Goal: Task Accomplishment & Management: Manage account settings

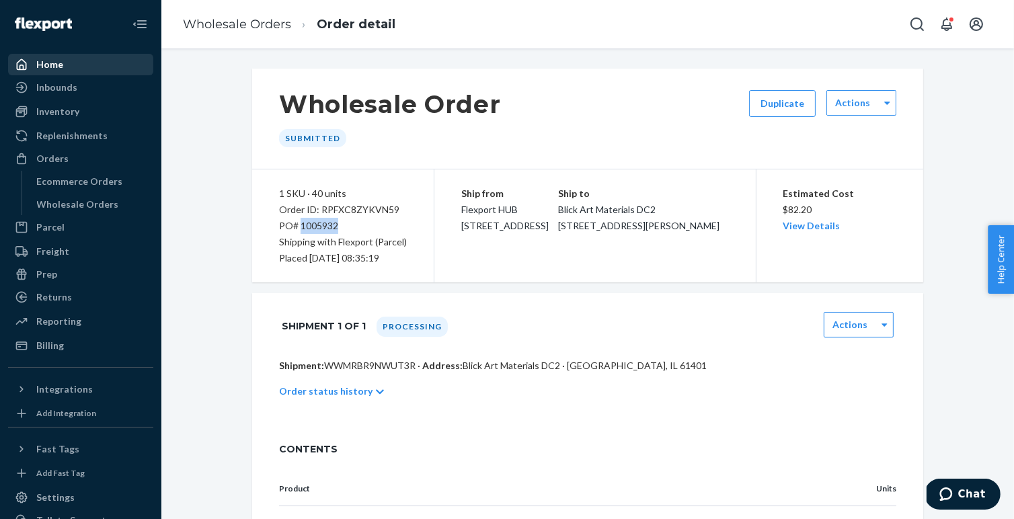
click at [48, 64] on div "Home" at bounding box center [49, 64] width 27 height 13
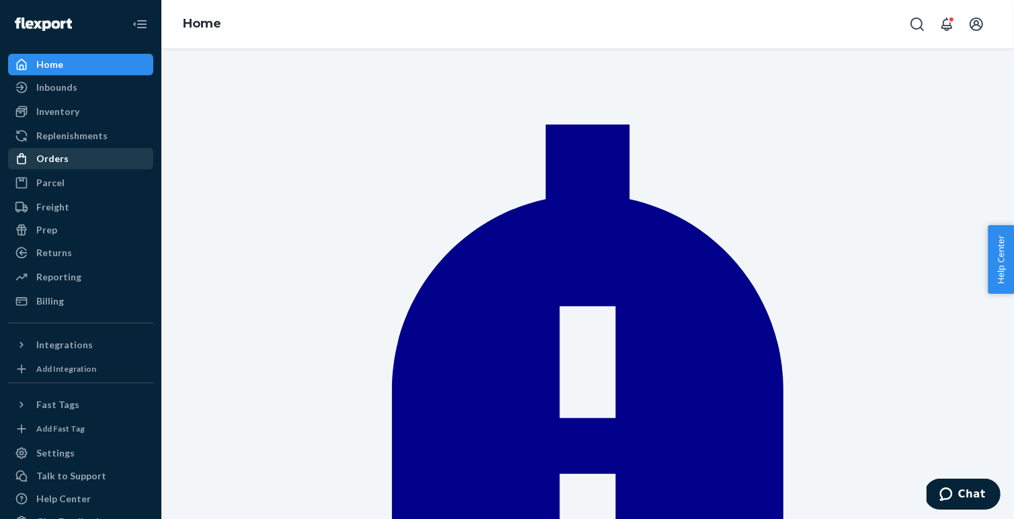
click at [66, 161] on div "Orders" at bounding box center [80, 158] width 143 height 19
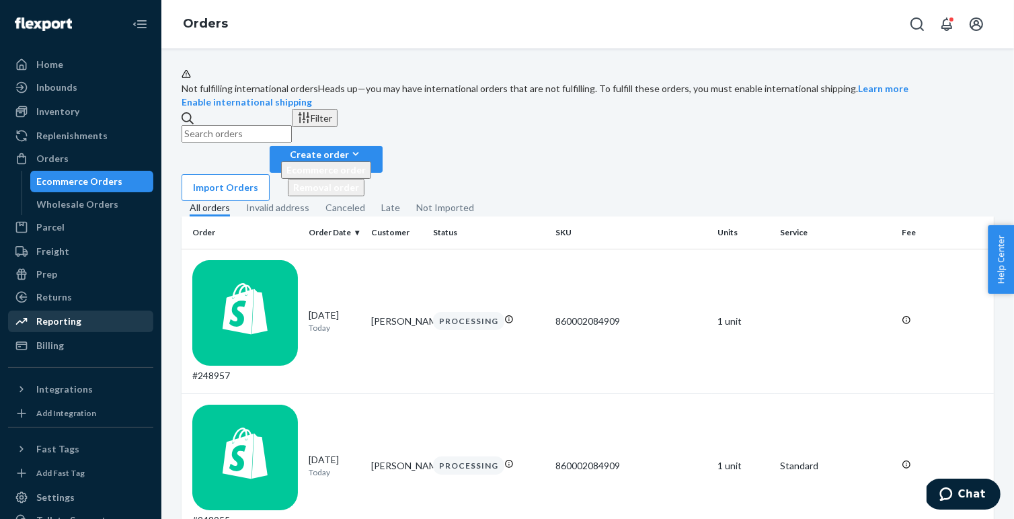
scroll to position [18, 0]
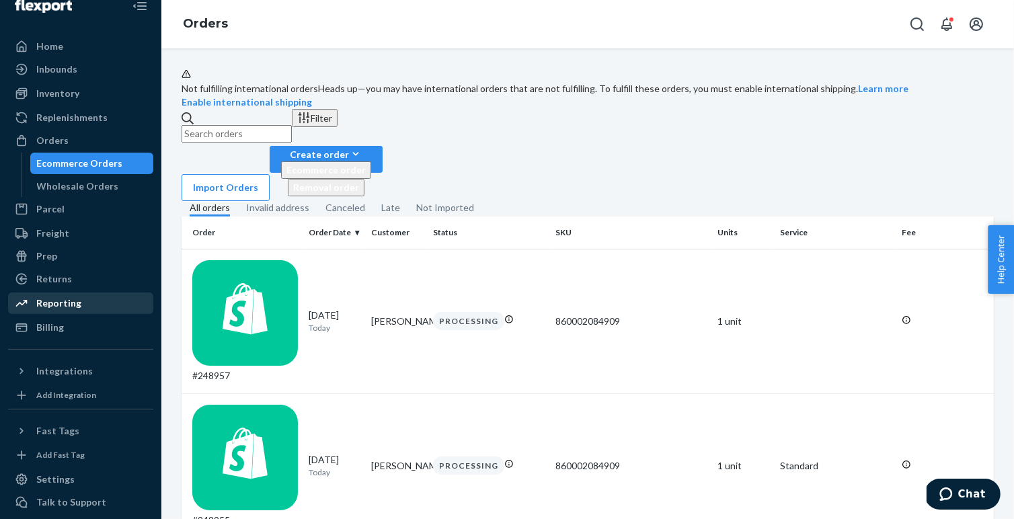
click at [44, 328] on div "Billing" at bounding box center [50, 327] width 28 height 13
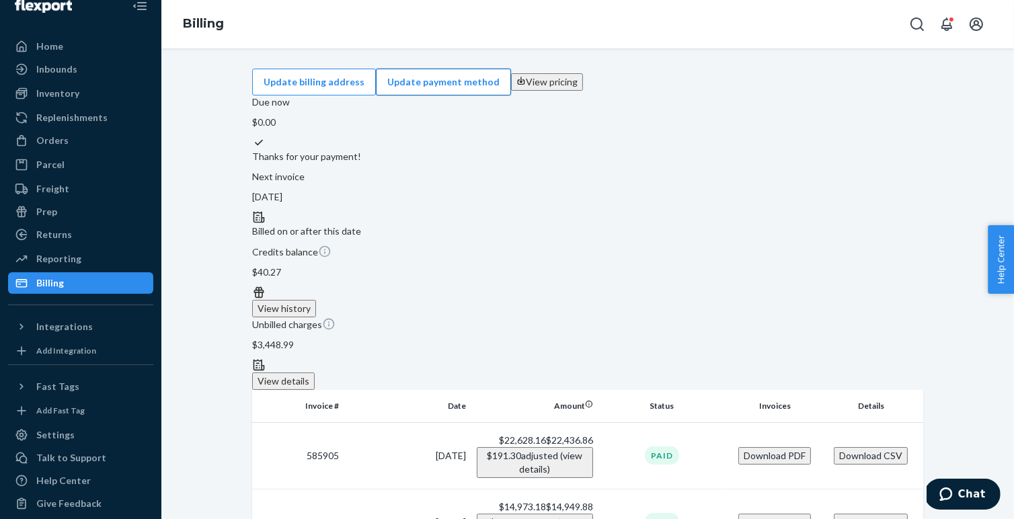
click at [511, 86] on button "Update payment method" at bounding box center [443, 82] width 135 height 27
